Goal: Task Accomplishment & Management: Manage account settings

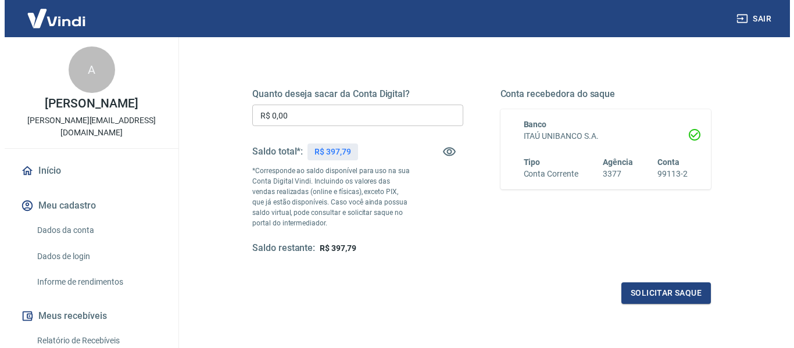
scroll to position [174, 0]
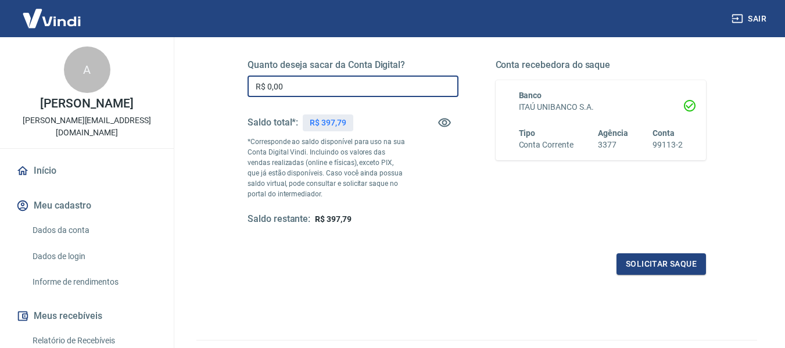
click at [304, 95] on input "R$ 0,00" at bounding box center [353, 86] width 211 height 21
type input "R$ 397,79"
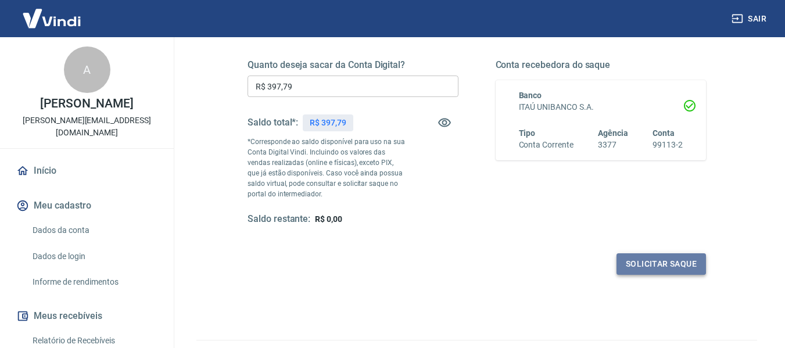
click at [679, 259] on button "Solicitar saque" at bounding box center [661, 263] width 89 height 21
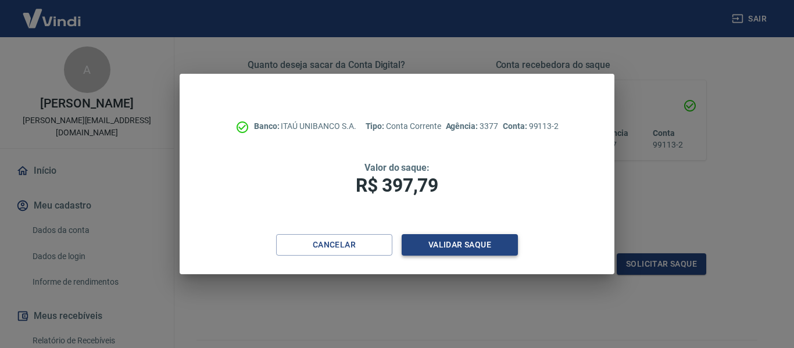
click at [482, 239] on button "Validar saque" at bounding box center [460, 244] width 116 height 21
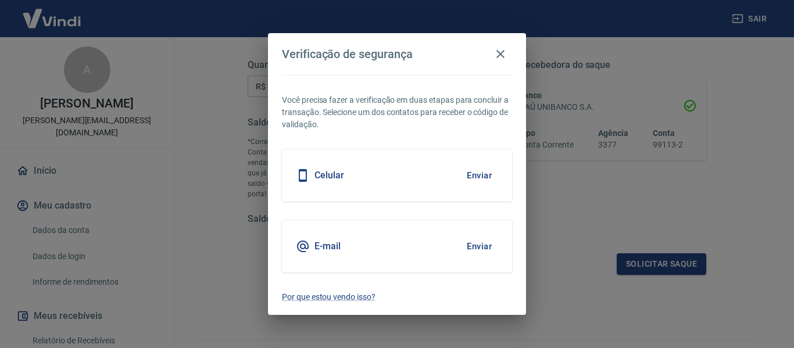
click at [327, 243] on h5 "E-mail" at bounding box center [327, 247] width 26 height 12
click at [482, 245] on button "Enviar" at bounding box center [479, 246] width 38 height 24
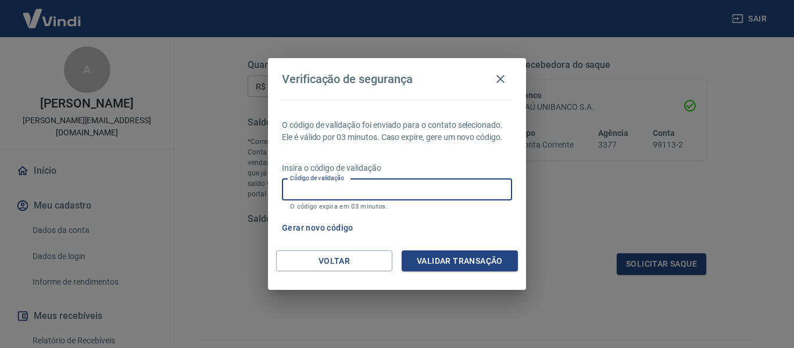
click at [410, 192] on input "Código de validação" at bounding box center [397, 189] width 230 height 21
type input "462807"
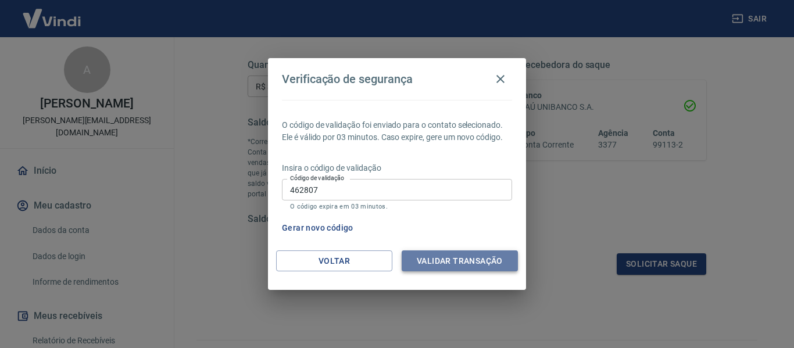
click at [475, 261] on button "Validar transação" at bounding box center [460, 260] width 116 height 21
